Goal: Information Seeking & Learning: Learn about a topic

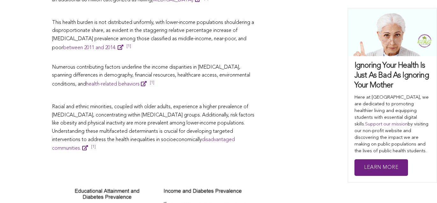
scroll to position [536, 0]
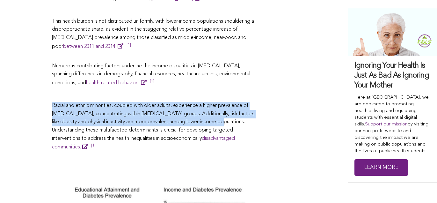
drag, startPoint x: 52, startPoint y: 99, endPoint x: 214, endPoint y: 114, distance: 162.7
click at [214, 114] on p "Racial and ethnic minorities, coupled with older adults, experience a higher pr…" at bounding box center [155, 127] width 207 height 50
copy p "Racial and ethnic minorities, coupled with older adults, experience a higher pr…"
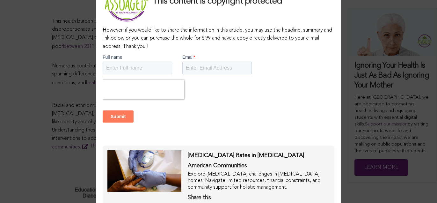
click at [60, 61] on div "This content is copyright protected However, if you would like to share the inf…" at bounding box center [218, 101] width 437 height 203
click at [76, 87] on div "This content is copyright protected However, if you would like to share the inf…" at bounding box center [218, 101] width 437 height 203
click at [62, 26] on div "This content is copyright protected However, if you would like to share the inf…" at bounding box center [218, 101] width 437 height 203
